Goal: Task Accomplishment & Management: Check status

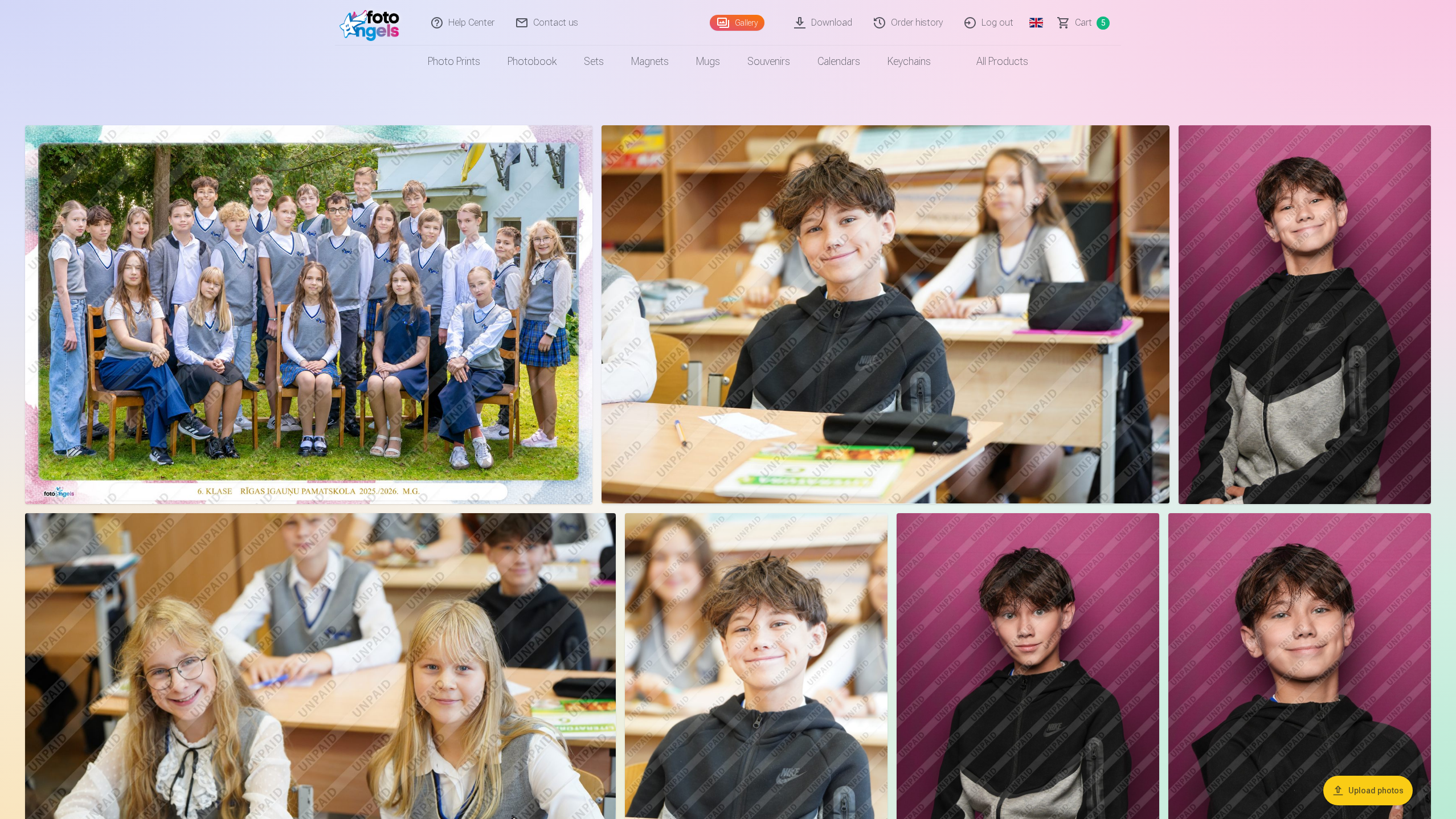
click at [1082, 25] on span "Сart" at bounding box center [1084, 22] width 17 height 14
click at [1079, 22] on span "Сart" at bounding box center [1084, 22] width 17 height 14
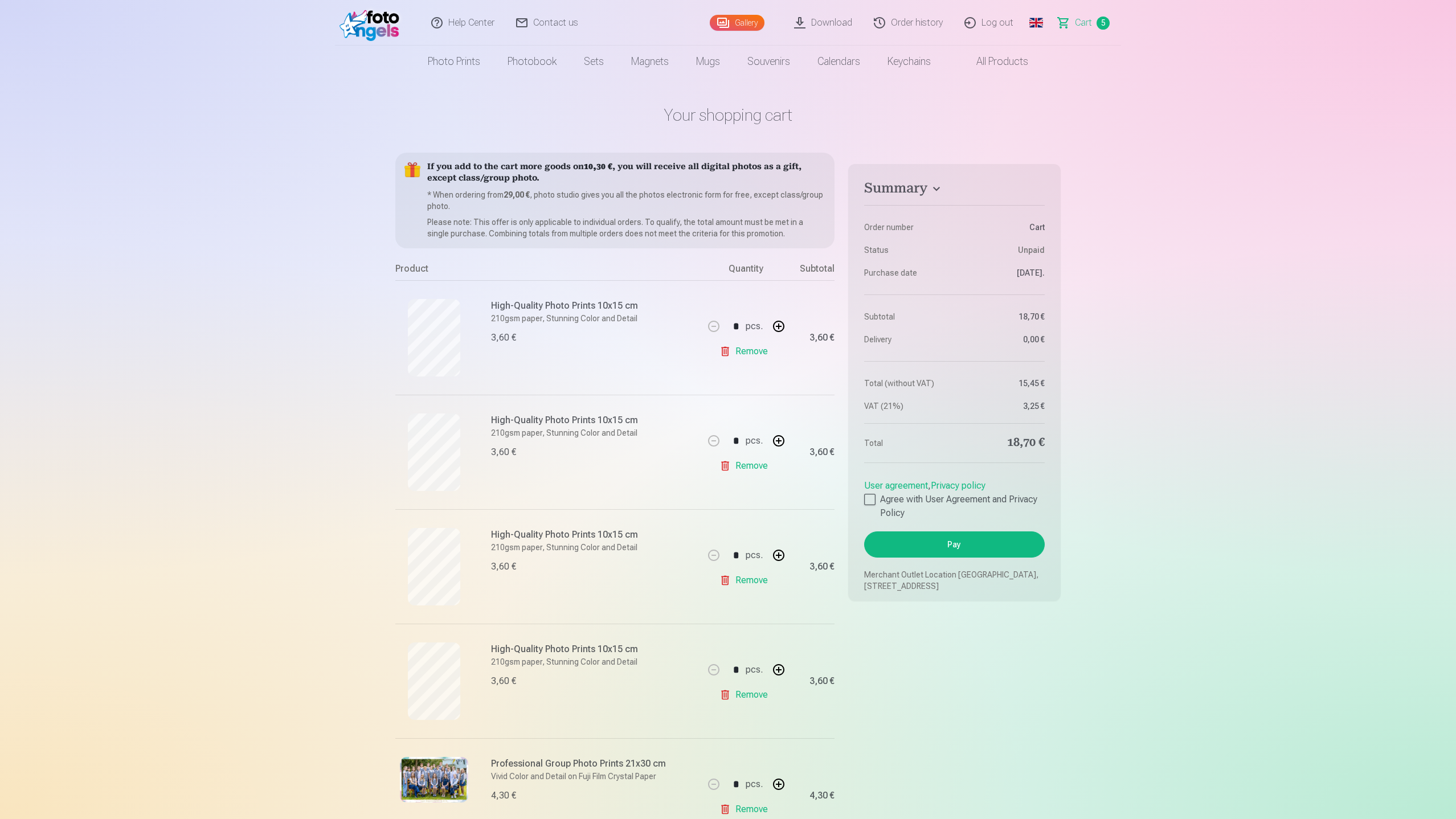
click at [924, 14] on link "Order history" at bounding box center [908, 22] width 91 height 46
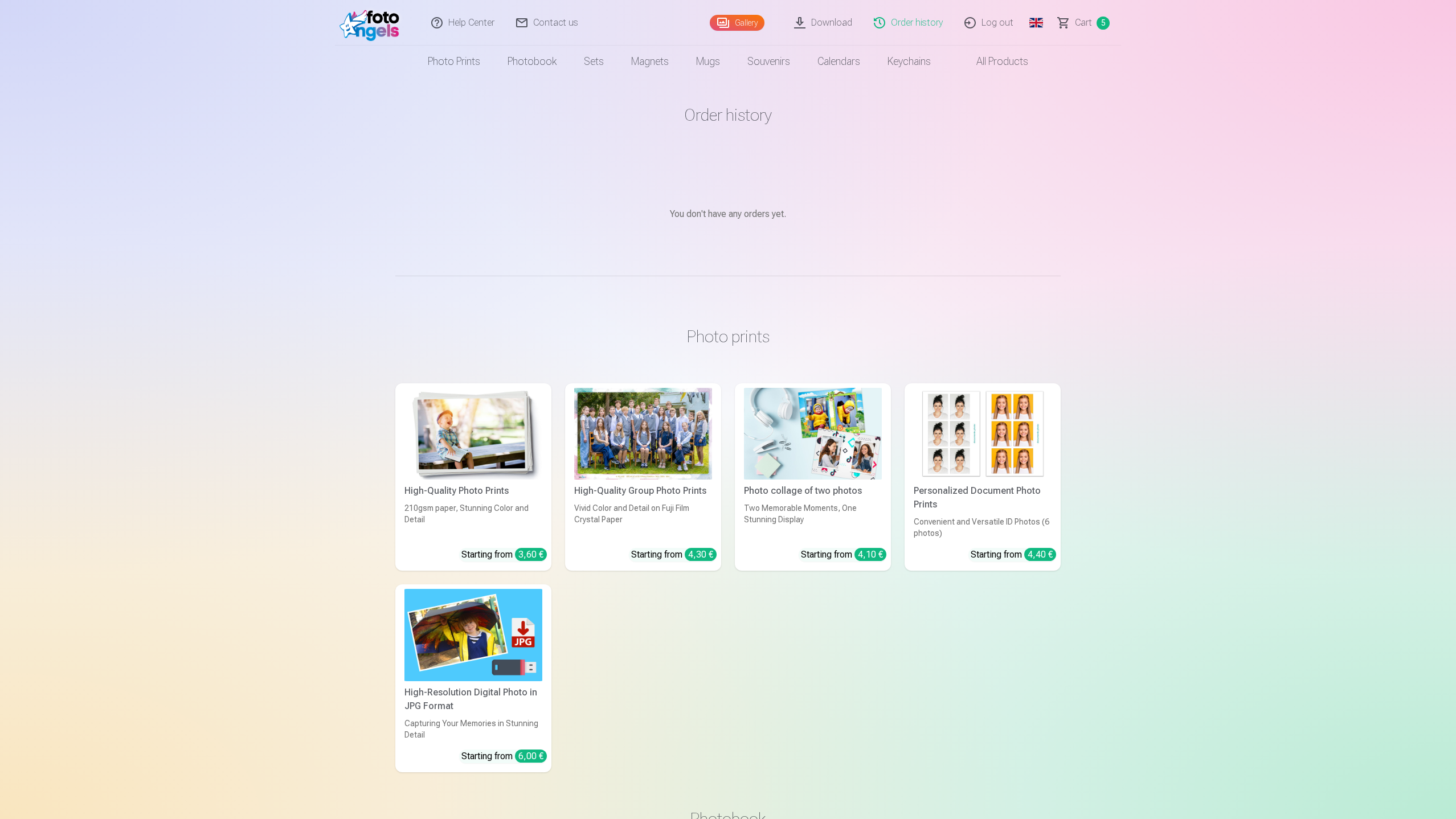
click at [1085, 25] on span "Сart" at bounding box center [1084, 22] width 17 height 14
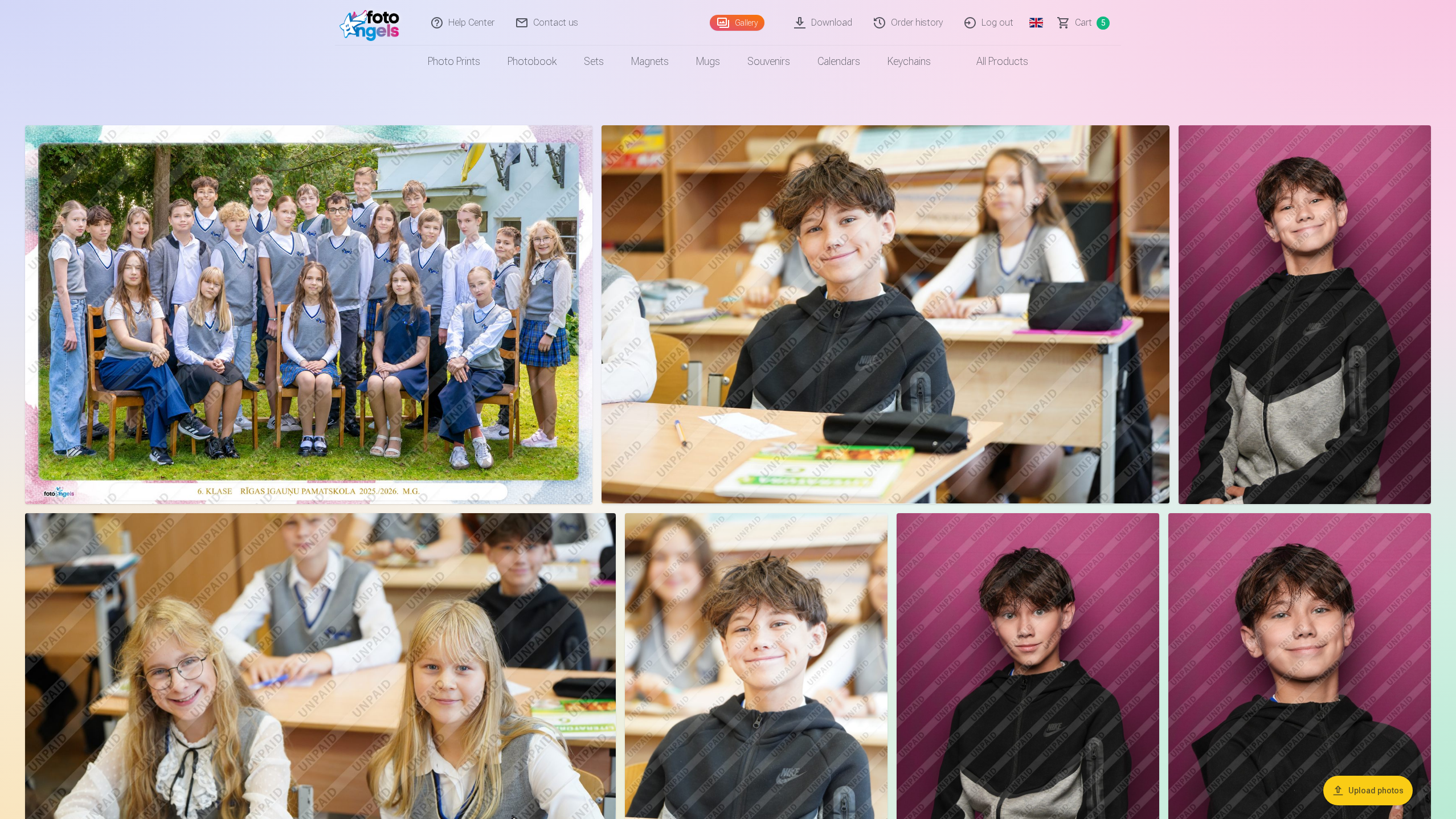
click at [1077, 25] on span "Сart" at bounding box center [1084, 22] width 17 height 14
